Goal: Information Seeking & Learning: Learn about a topic

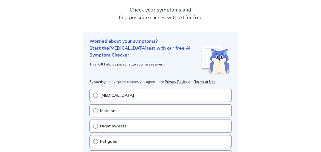
scroll to position [51, 0]
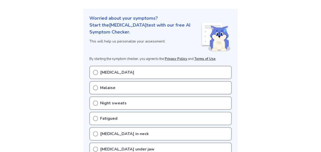
click at [134, 72] on p "[MEDICAL_DATA]" at bounding box center [117, 72] width 34 height 6
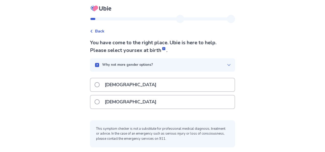
click at [109, 88] on p "[DEMOGRAPHIC_DATA]" at bounding box center [131, 84] width 58 height 13
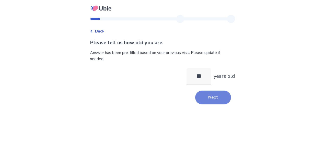
click at [199, 93] on button "Next" at bounding box center [213, 97] width 36 height 14
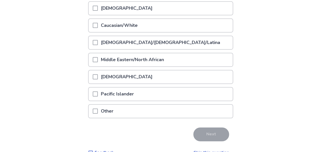
scroll to position [102, 0]
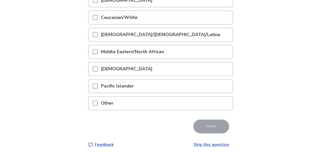
drag, startPoint x: 100, startPoint y: 93, endPoint x: 102, endPoint y: 91, distance: 3.3
click at [100, 92] on div "Pacific Islander" at bounding box center [160, 86] width 145 height 14
drag, startPoint x: 112, startPoint y: 88, endPoint x: 126, endPoint y: 88, distance: 14.1
click at [112, 88] on p "Pacific Islander" at bounding box center [117, 85] width 39 height 13
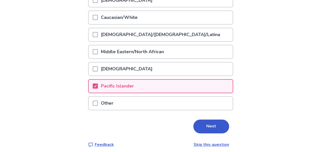
click at [204, 123] on button "Next" at bounding box center [211, 126] width 36 height 14
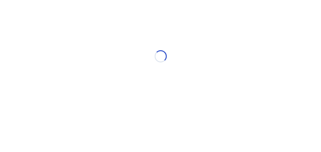
scroll to position [0, 0]
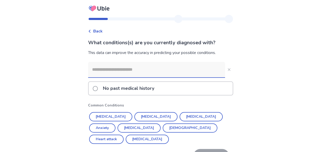
click at [108, 72] on input at bounding box center [156, 69] width 137 height 15
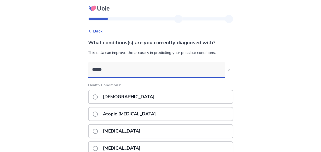
type input "******"
click at [138, 93] on div "[DEMOGRAPHIC_DATA]" at bounding box center [160, 97] width 145 height 14
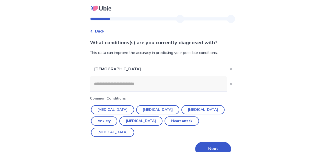
click at [212, 142] on button "Next" at bounding box center [213, 149] width 36 height 14
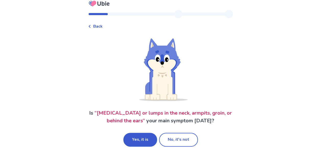
scroll to position [8, 0]
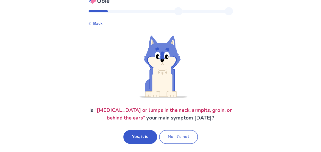
click at [181, 140] on button "No, it's not" at bounding box center [178, 137] width 39 height 14
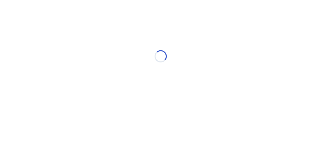
scroll to position [0, 0]
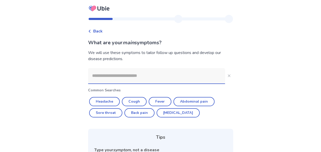
click at [130, 77] on input at bounding box center [156, 75] width 137 height 15
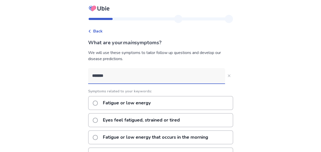
type input "*******"
click at [98, 104] on span at bounding box center [95, 102] width 5 height 5
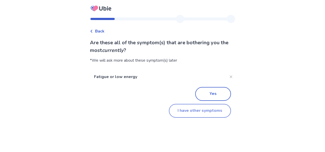
click at [192, 110] on button "I have other symptoms" at bounding box center [200, 111] width 62 height 14
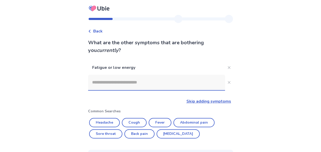
click at [121, 85] on input at bounding box center [156, 82] width 137 height 15
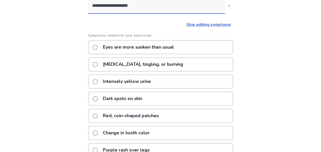
scroll to position [51, 0]
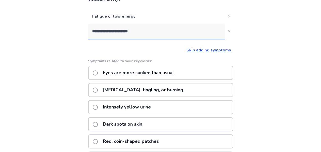
type input "**********"
click at [98, 73] on span at bounding box center [95, 72] width 5 height 5
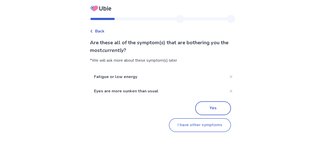
click at [192, 127] on button "I have other symptoms" at bounding box center [200, 125] width 62 height 14
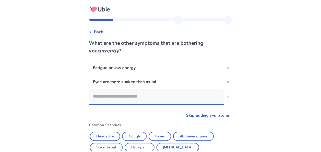
scroll to position [51, 0]
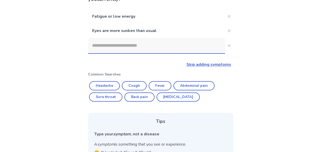
click at [134, 47] on input at bounding box center [156, 45] width 137 height 15
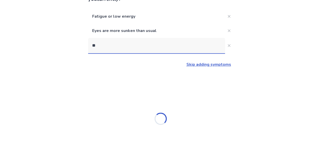
type input "*"
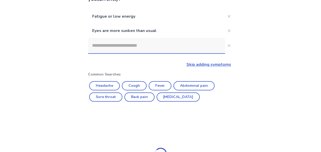
type input "*"
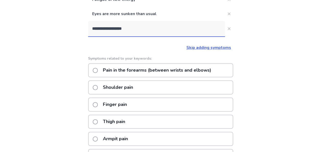
scroll to position [45, 0]
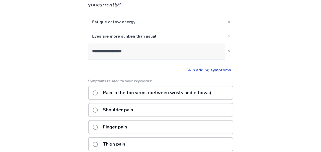
drag, startPoint x: 124, startPoint y: 53, endPoint x: 82, endPoint y: 56, distance: 42.3
click at [82, 58] on div "**********" at bounding box center [160, 117] width 321 height 325
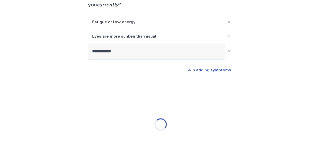
type input "**********"
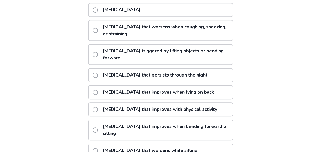
scroll to position [117, 0]
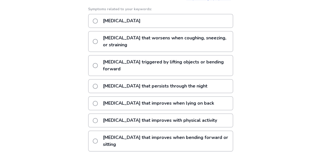
click at [104, 17] on p "[MEDICAL_DATA]" at bounding box center [122, 20] width 44 height 13
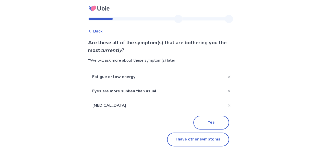
scroll to position [1, 0]
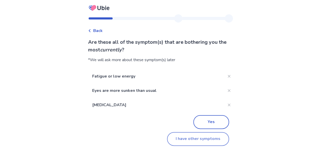
click at [184, 138] on button "I have other symptoms" at bounding box center [198, 139] width 62 height 14
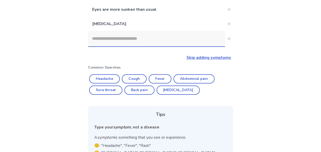
scroll to position [41, 0]
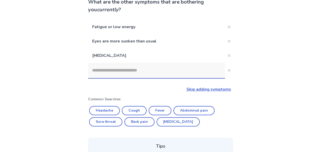
click at [132, 70] on input at bounding box center [156, 70] width 137 height 15
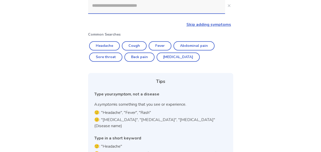
scroll to position [121, 0]
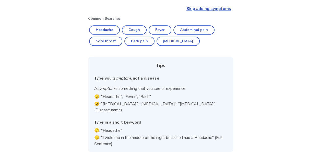
click at [209, 9] on link "Skip adding symptoms" at bounding box center [209, 9] width 45 height 6
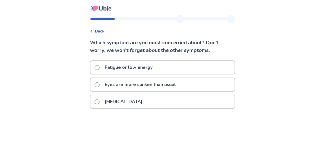
click at [123, 67] on p "Fatigue or low energy" at bounding box center [129, 67] width 54 height 13
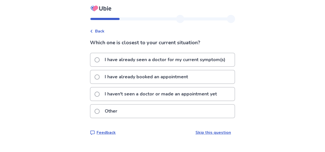
click at [125, 78] on p "I have already booked an appointment" at bounding box center [146, 76] width 89 height 13
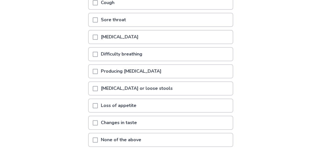
scroll to position [102, 0]
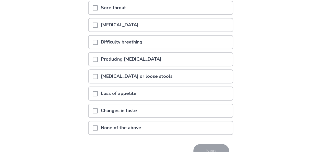
click at [98, 128] on span at bounding box center [95, 127] width 5 height 5
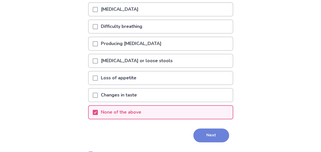
scroll to position [131, 0]
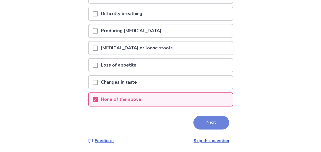
click at [215, 124] on button "Next" at bounding box center [211, 123] width 36 height 14
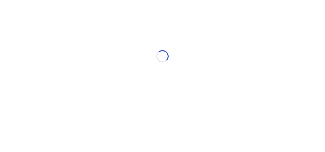
select select "*"
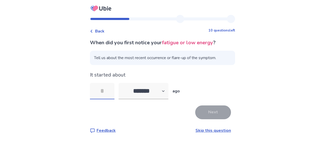
click at [110, 91] on input "tel" at bounding box center [102, 91] width 25 height 16
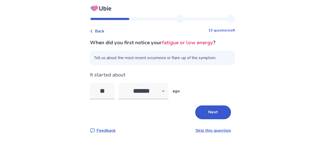
click at [290, 74] on div "Back 10 questions left When did you first notice your fatigue or low energy ? T…" at bounding box center [162, 76] width 325 height 152
drag, startPoint x: 102, startPoint y: 93, endPoint x: 81, endPoint y: 95, distance: 21.1
click at [87, 95] on div "Back 10 questions left When did you first notice your fatigue or low energy ? T…" at bounding box center [162, 76] width 325 height 152
type input "**"
drag, startPoint x: 276, startPoint y: 82, endPoint x: 245, endPoint y: 96, distance: 34.1
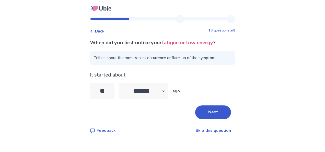
click at [276, 82] on div "Back 10 questions left When did you first notice your fatigue or low energy ? T…" at bounding box center [162, 76] width 325 height 152
click at [212, 113] on button "Next" at bounding box center [213, 112] width 36 height 14
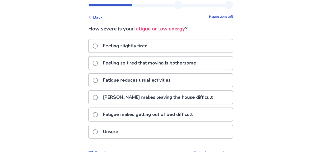
scroll to position [26, 0]
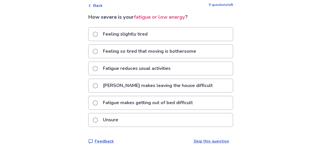
click at [97, 38] on label "Feeling slightly tired" at bounding box center [122, 34] width 58 height 13
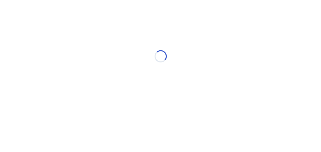
scroll to position [0, 0]
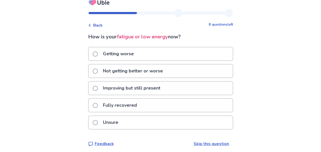
scroll to position [9, 0]
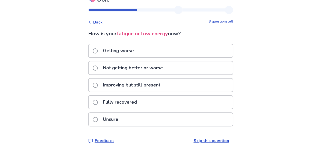
click at [104, 70] on p "Not getting better or worse" at bounding box center [133, 67] width 66 height 13
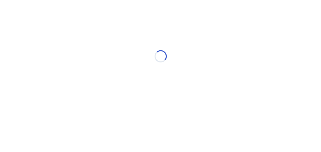
scroll to position [0, 0]
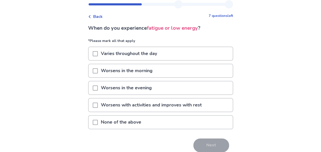
scroll to position [26, 0]
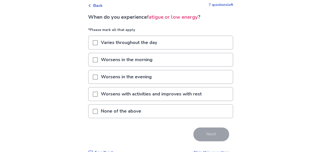
click at [111, 43] on p "Varies throughout the day" at bounding box center [129, 42] width 62 height 13
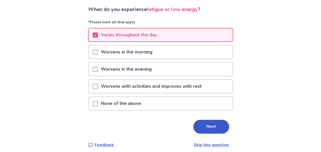
scroll to position [37, 0]
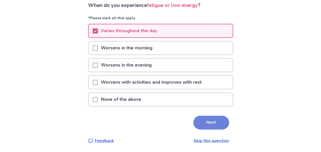
click at [206, 121] on button "Next" at bounding box center [211, 123] width 36 height 14
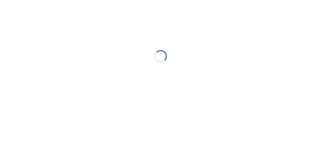
scroll to position [0, 0]
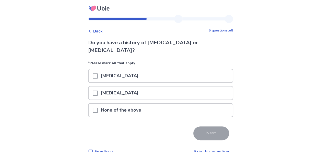
click at [98, 108] on span at bounding box center [95, 110] width 5 height 5
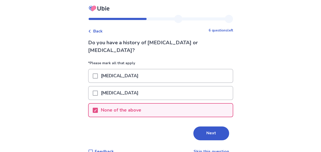
click at [198, 131] on button "Next" at bounding box center [211, 133] width 36 height 14
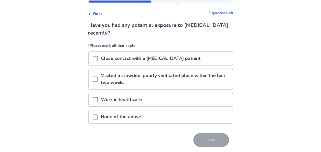
scroll to position [26, 0]
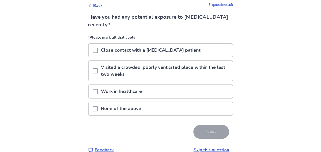
click at [97, 106] on div at bounding box center [95, 108] width 5 height 13
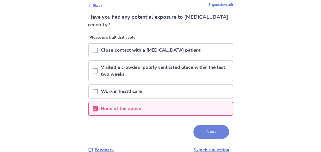
click at [205, 132] on button "Next" at bounding box center [211, 132] width 36 height 14
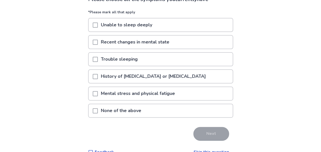
scroll to position [51, 0]
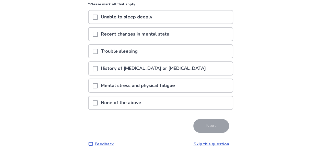
click at [98, 105] on div at bounding box center [95, 102] width 5 height 13
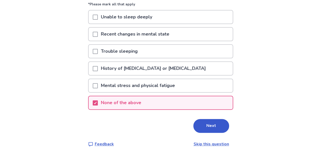
click at [203, 128] on button "Next" at bounding box center [211, 126] width 36 height 14
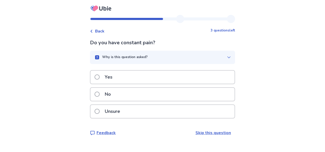
click at [113, 90] on p "No" at bounding box center [108, 94] width 12 height 13
click at [117, 94] on div "No" at bounding box center [162, 94] width 144 height 13
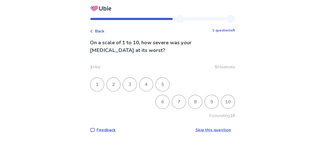
click at [166, 86] on div "5" at bounding box center [162, 84] width 13 height 13
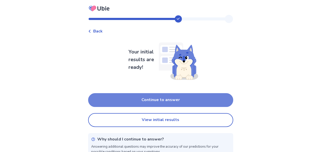
click at [159, 100] on button "Continue to answer" at bounding box center [160, 100] width 145 height 14
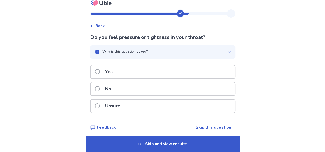
scroll to position [8, 0]
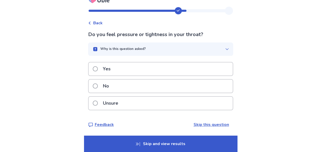
click at [159, 142] on p "Skip and view results" at bounding box center [160, 143] width 153 height 16
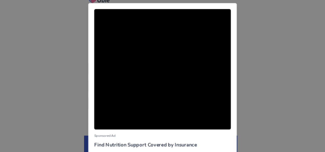
scroll to position [44, 0]
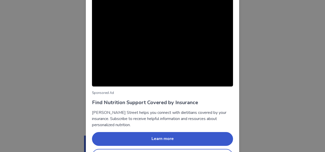
drag, startPoint x: 261, startPoint y: 41, endPoint x: 262, endPoint y: 29, distance: 12.3
click at [261, 41] on div "Sponsored Ad Find Nutrition Support Covered by Insurance [PERSON_NAME] Street h…" at bounding box center [162, 76] width 325 height 152
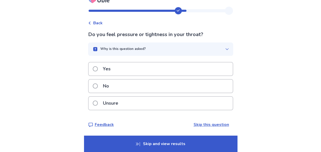
click at [171, 143] on p "Skip and view results" at bounding box center [160, 143] width 153 height 16
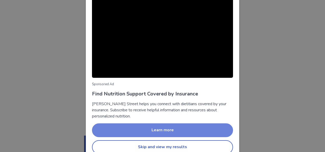
scroll to position [61, 0]
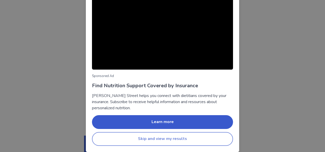
click at [153, 140] on button "Skip and view my results" at bounding box center [162, 139] width 141 height 14
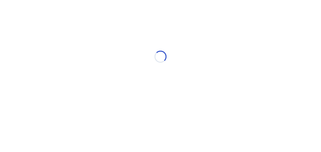
scroll to position [0, 0]
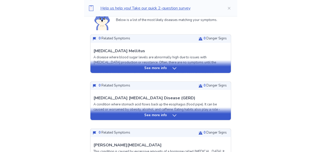
scroll to position [51, 0]
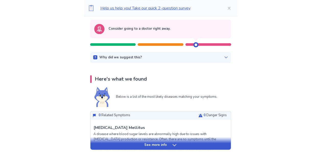
click at [224, 57] on icon at bounding box center [226, 57] width 4 height 4
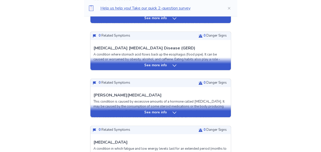
scroll to position [230, 0]
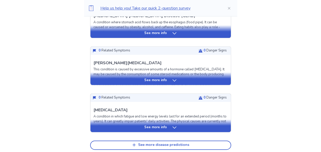
click at [172, 80] on icon at bounding box center [174, 80] width 5 height 5
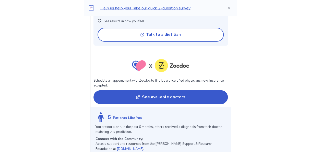
scroll to position [639, 0]
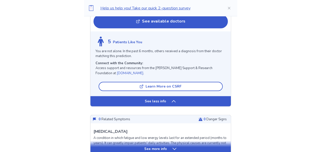
click at [145, 96] on div "See less info" at bounding box center [160, 101] width 141 height 10
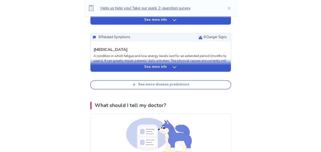
scroll to position [272, 0]
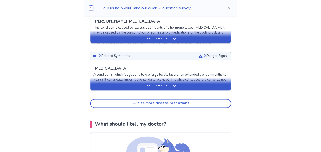
click at [136, 86] on div "See more info" at bounding box center [160, 85] width 141 height 5
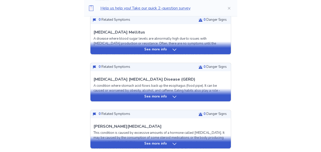
scroll to position [179, 0]
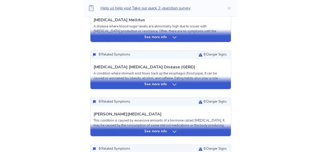
click at [166, 38] on div "See more info" at bounding box center [160, 37] width 141 height 5
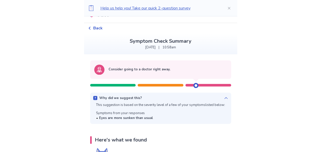
scroll to position [0, 0]
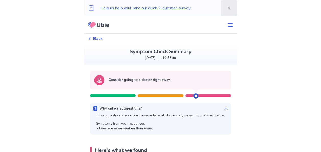
click at [227, 8] on button "Close" at bounding box center [229, 8] width 16 height 16
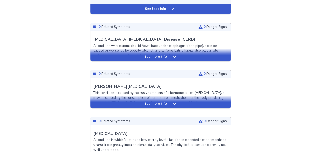
scroll to position [588, 0]
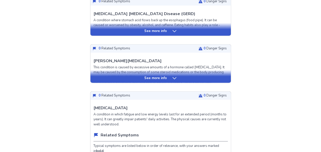
click at [156, 76] on p "See more info" at bounding box center [155, 78] width 22 height 5
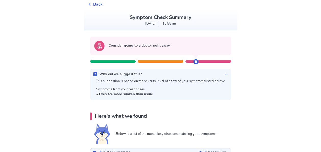
scroll to position [0, 0]
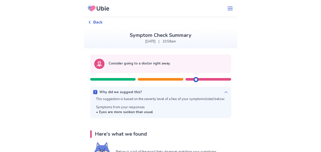
click at [94, 22] on div "Back" at bounding box center [95, 22] width 15 height 6
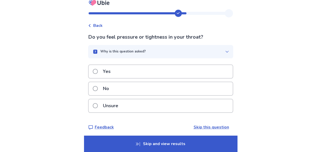
scroll to position [8, 0]
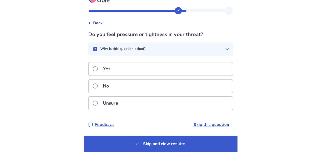
click at [105, 85] on p "No" at bounding box center [106, 85] width 12 height 13
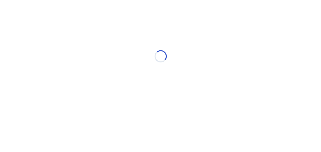
scroll to position [0, 0]
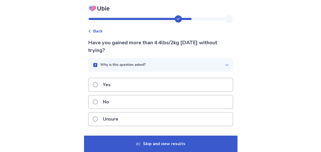
click at [100, 88] on label "Yes" at bounding box center [103, 84] width 21 height 13
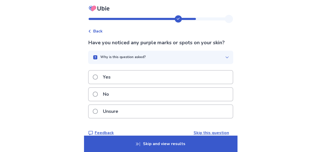
click at [101, 92] on label "No" at bounding box center [102, 94] width 19 height 13
click at [109, 101] on p "No" at bounding box center [106, 94] width 12 height 13
click at [98, 93] on span at bounding box center [95, 93] width 5 height 5
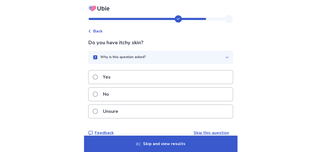
click at [105, 93] on p "No" at bounding box center [106, 94] width 12 height 13
click at [160, 97] on div "No" at bounding box center [161, 94] width 144 height 13
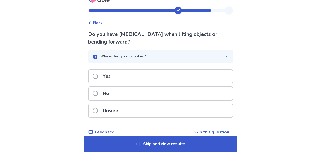
scroll to position [16, 0]
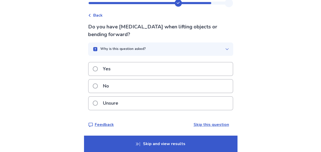
click at [127, 86] on div "No" at bounding box center [161, 85] width 144 height 13
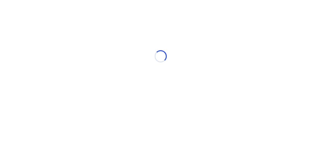
scroll to position [0, 0]
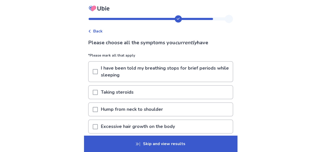
click at [98, 72] on span at bounding box center [95, 71] width 5 height 5
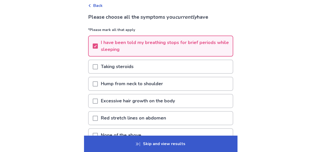
click at [96, 71] on div at bounding box center [95, 66] width 5 height 13
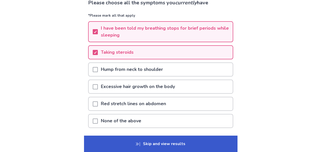
scroll to position [51, 0]
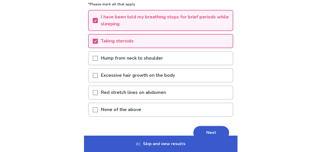
click at [97, 59] on span at bounding box center [95, 58] width 5 height 5
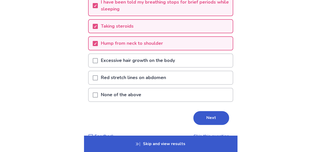
scroll to position [77, 0]
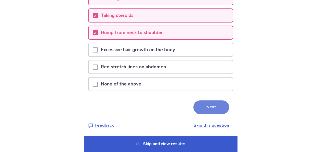
click at [202, 105] on button "Next" at bounding box center [211, 107] width 36 height 14
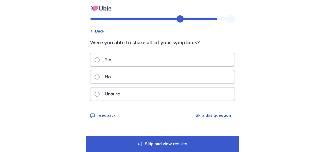
click at [113, 63] on p "Yes" at bounding box center [109, 59] width 14 height 13
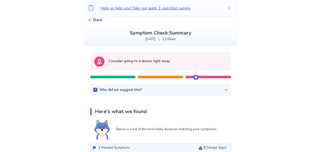
scroll to position [26, 0]
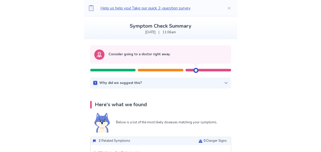
click at [138, 85] on p "Why did we suggest this?" at bounding box center [120, 83] width 43 height 5
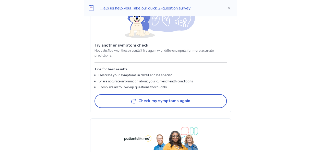
scroll to position [971, 0]
